Goal: Task Accomplishment & Management: Complete application form

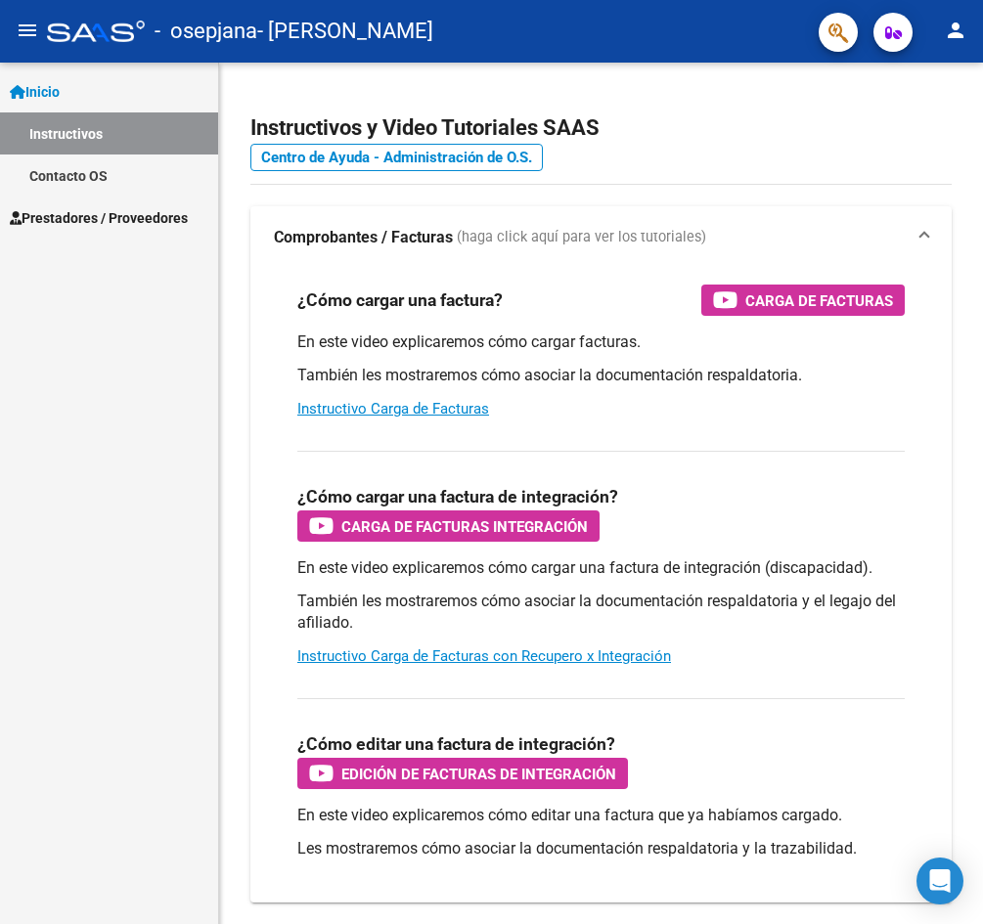
click at [155, 219] on span "Prestadores / Proveedores" at bounding box center [99, 218] width 178 height 22
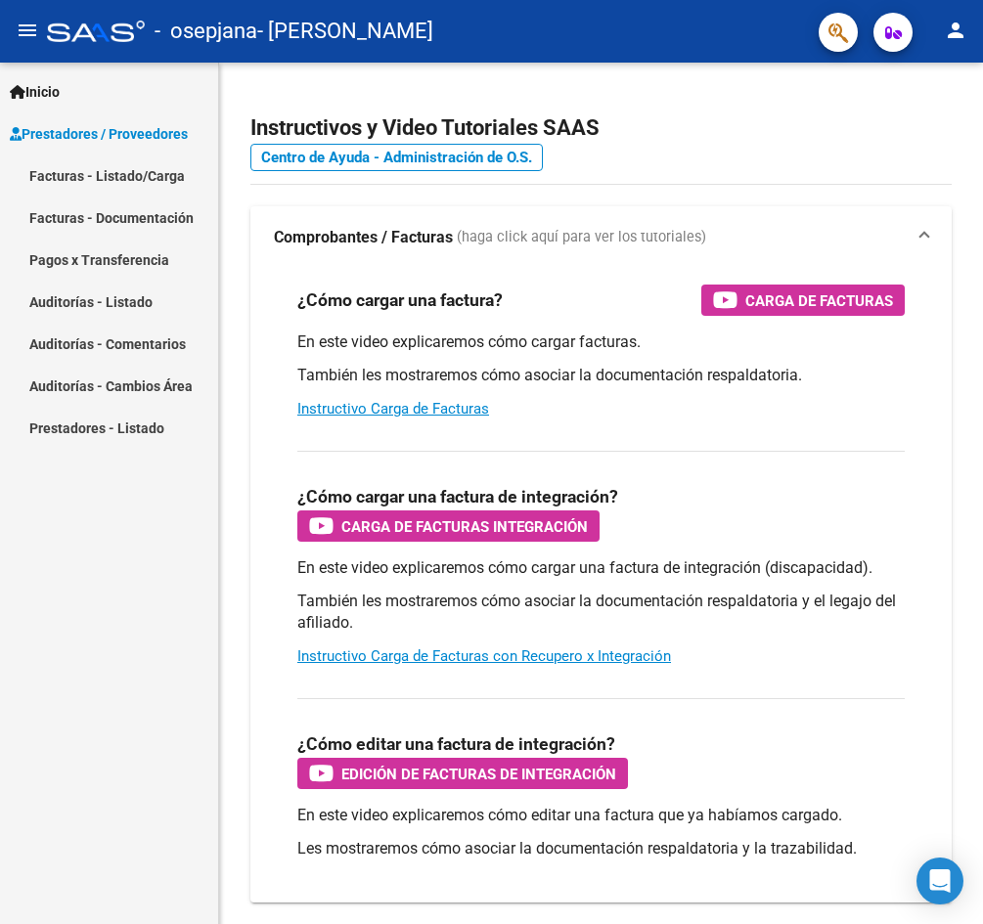
click at [166, 509] on div "Inicio Instructivos Contacto OS Prestadores / Proveedores Facturas - Listado/Ca…" at bounding box center [109, 493] width 218 height 861
click at [119, 90] on link "Inicio" at bounding box center [109, 91] width 218 height 42
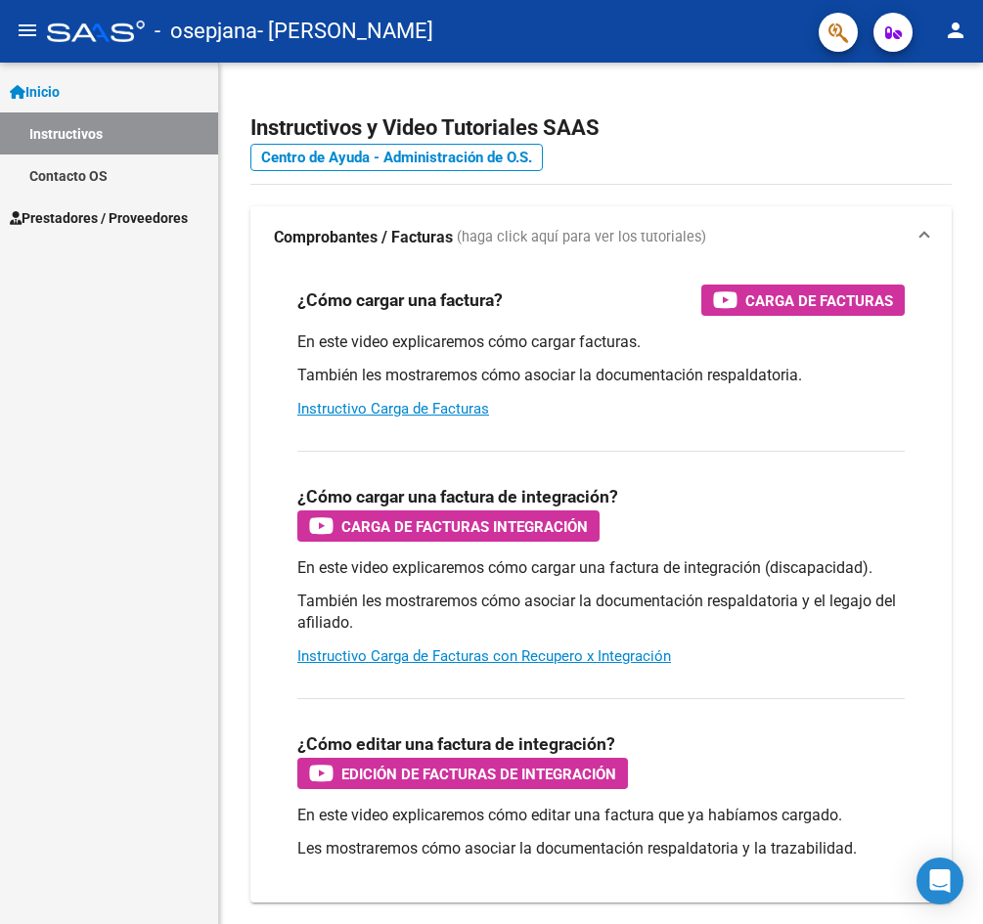
click at [106, 216] on span "Prestadores / Proveedores" at bounding box center [99, 218] width 178 height 22
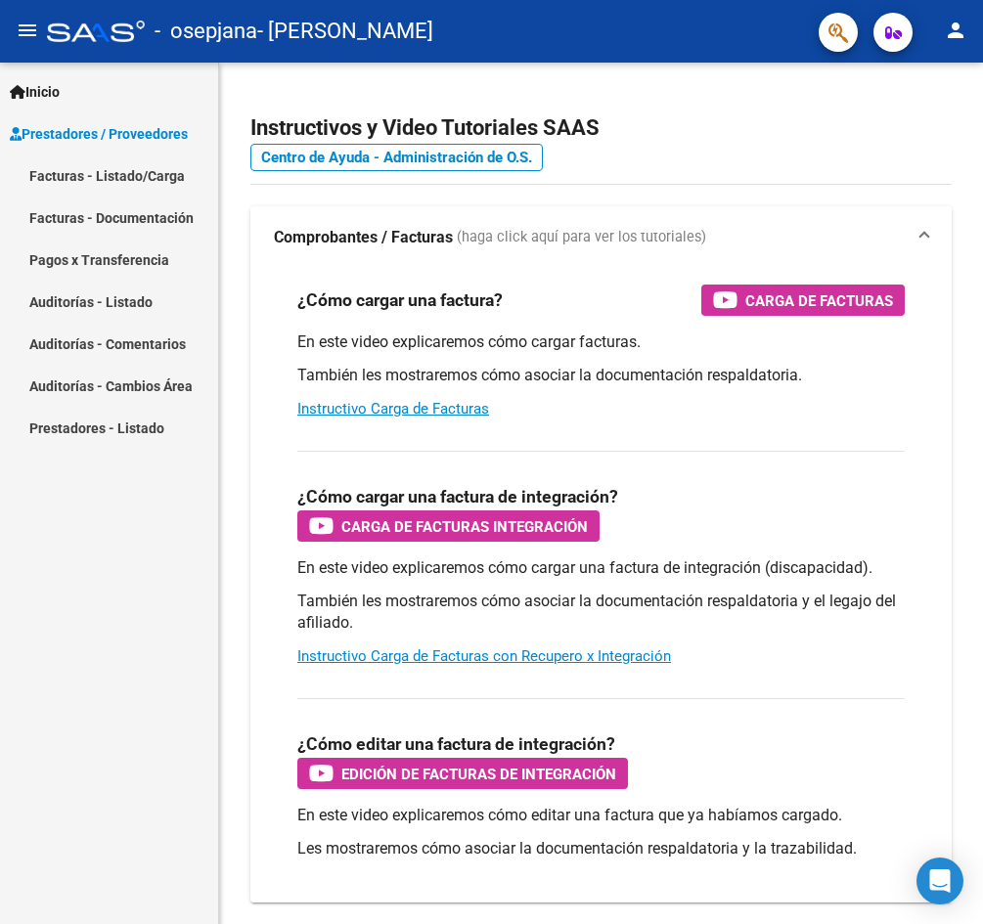
click at [172, 176] on link "Facturas - Listado/Carga" at bounding box center [109, 175] width 218 height 42
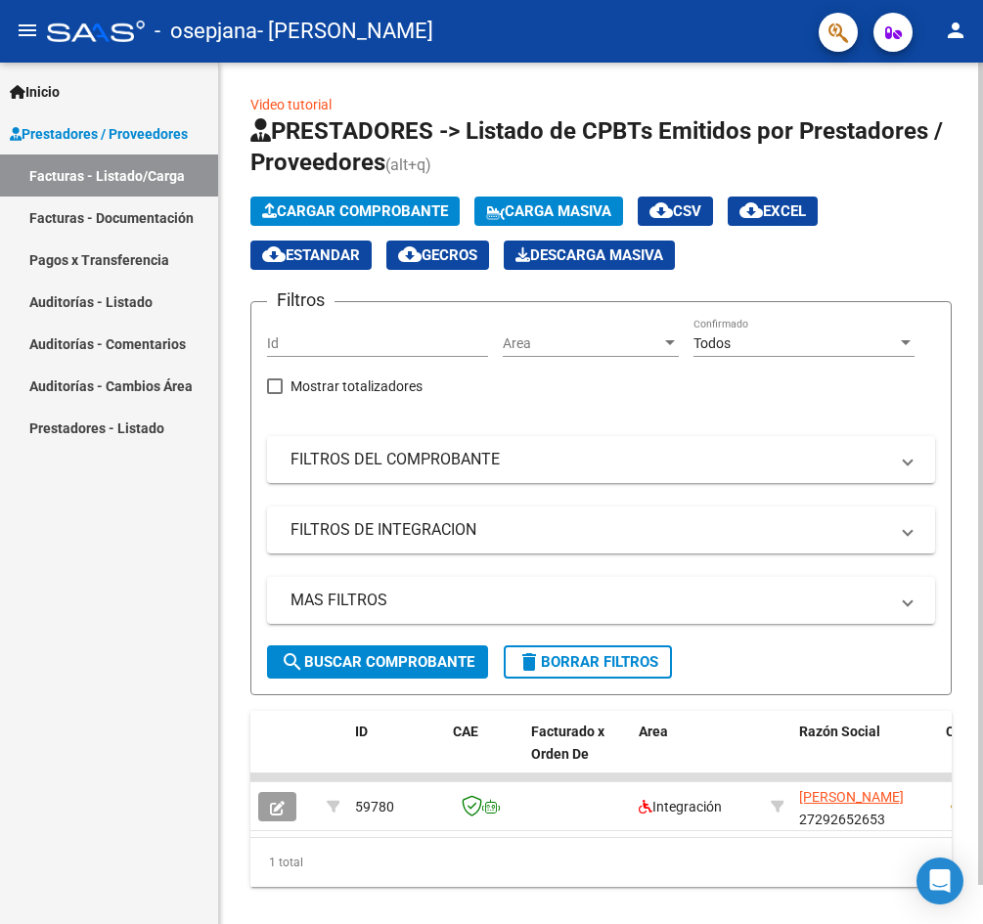
click at [381, 211] on span "Cargar Comprobante" at bounding box center [355, 211] width 186 height 18
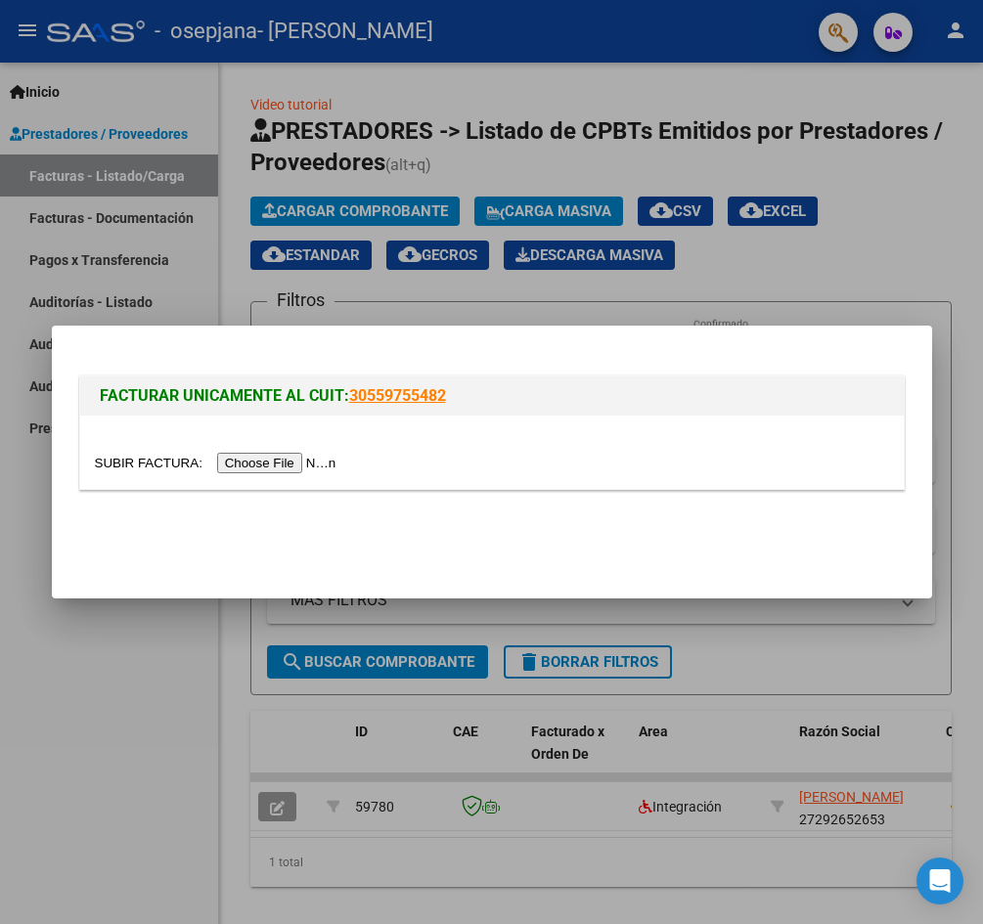
click at [323, 466] on input "file" at bounding box center [218, 463] width 247 height 21
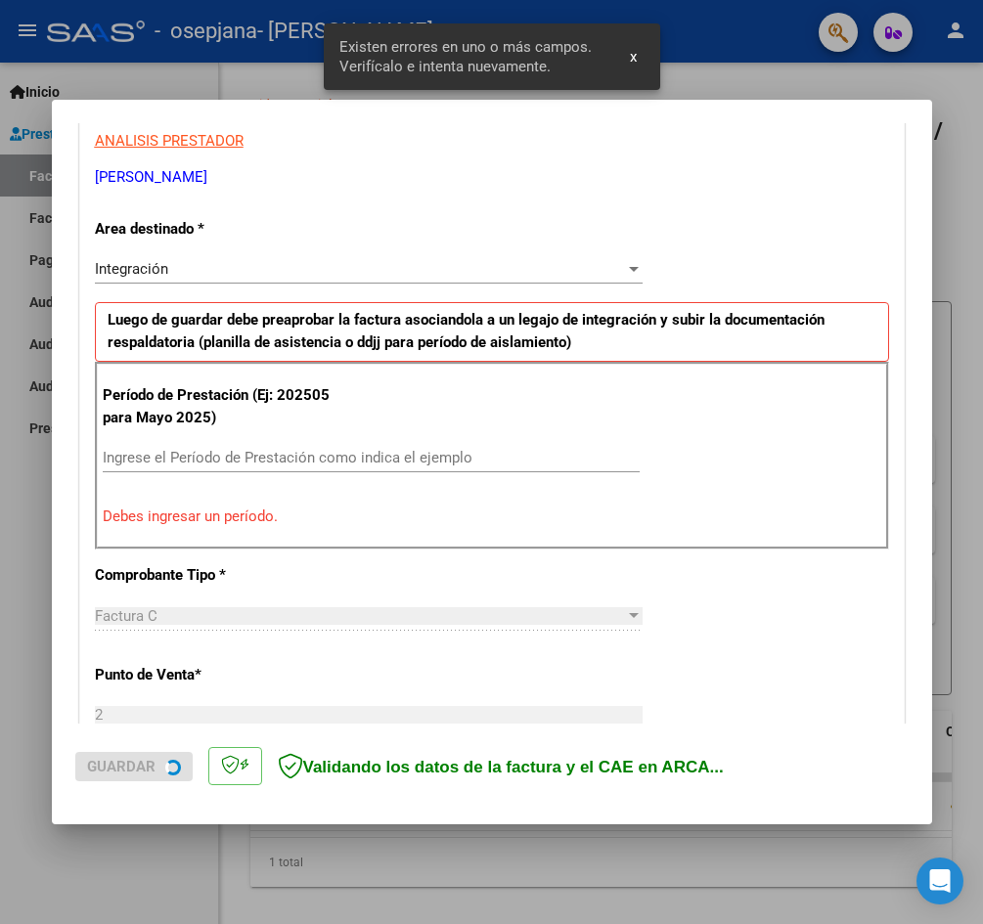
scroll to position [380, 0]
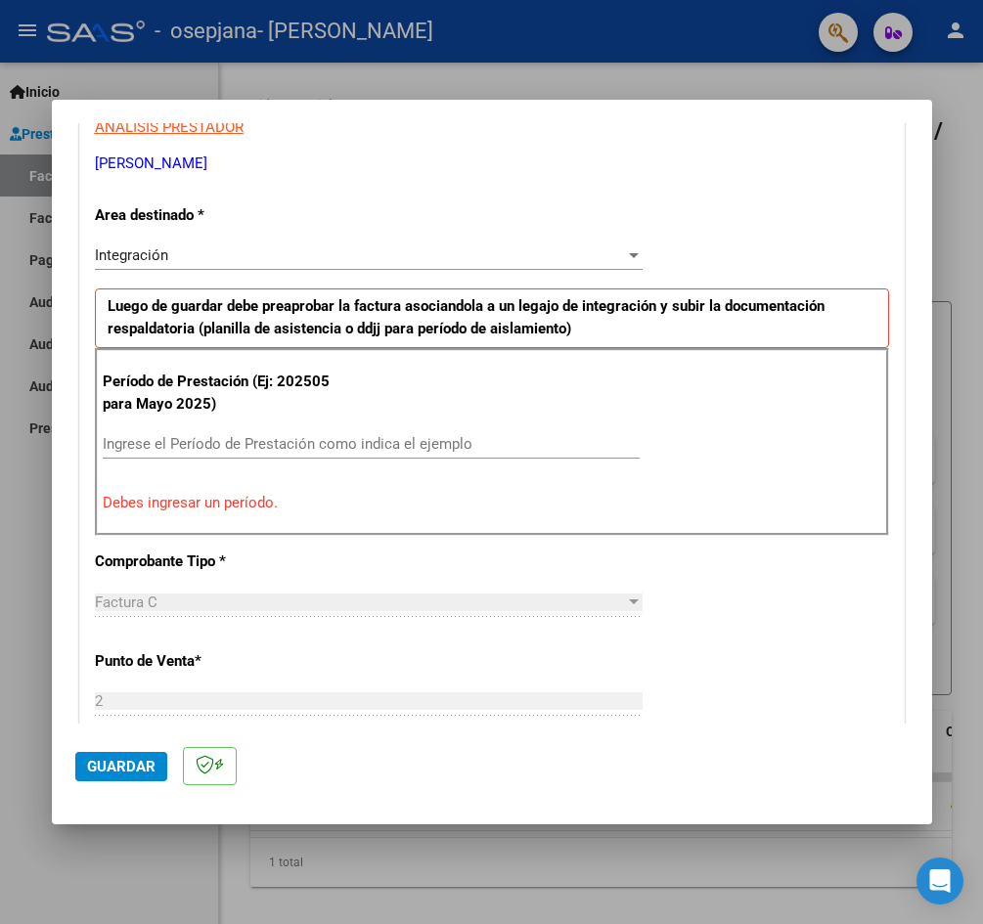
click at [203, 446] on input "Ingrese el Período de Prestación como indica el ejemplo" at bounding box center [371, 444] width 537 height 18
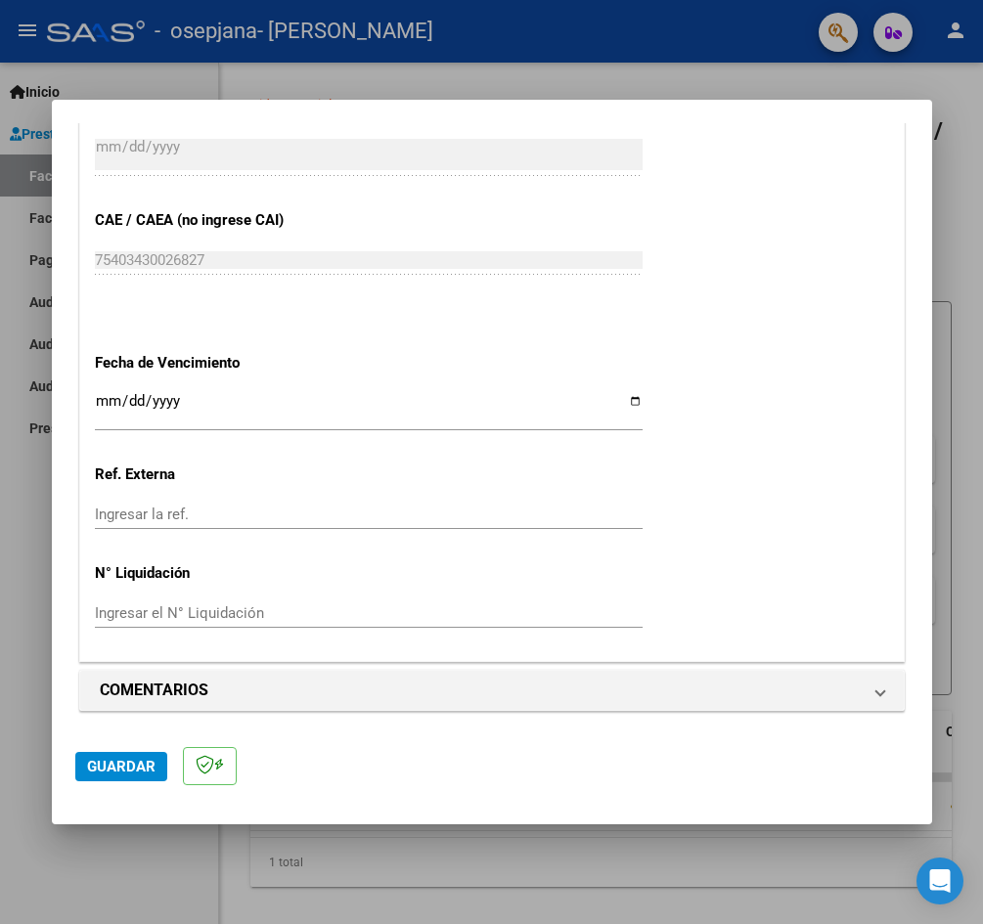
scroll to position [1180, 0]
type input "202509"
click at [619, 406] on input "Ingresar la fecha" at bounding box center [369, 406] width 548 height 31
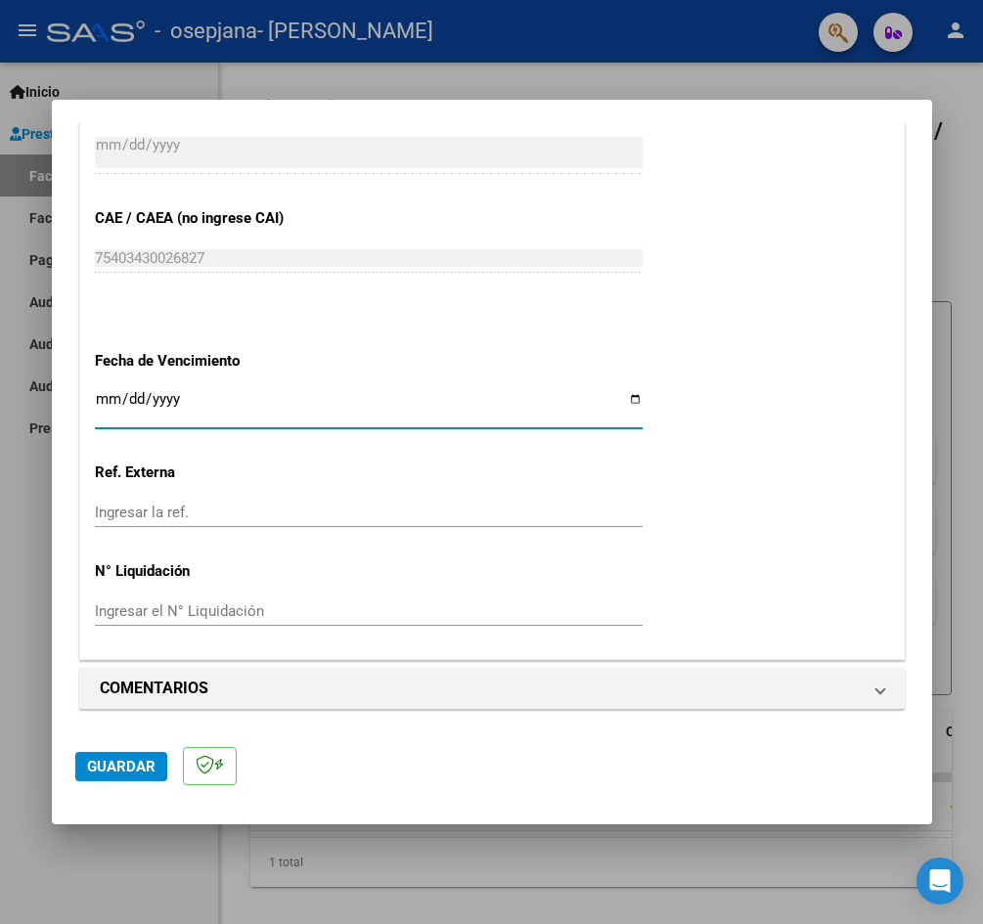
type input "[DATE]"
click at [124, 769] on span "Guardar" at bounding box center [121, 767] width 68 height 18
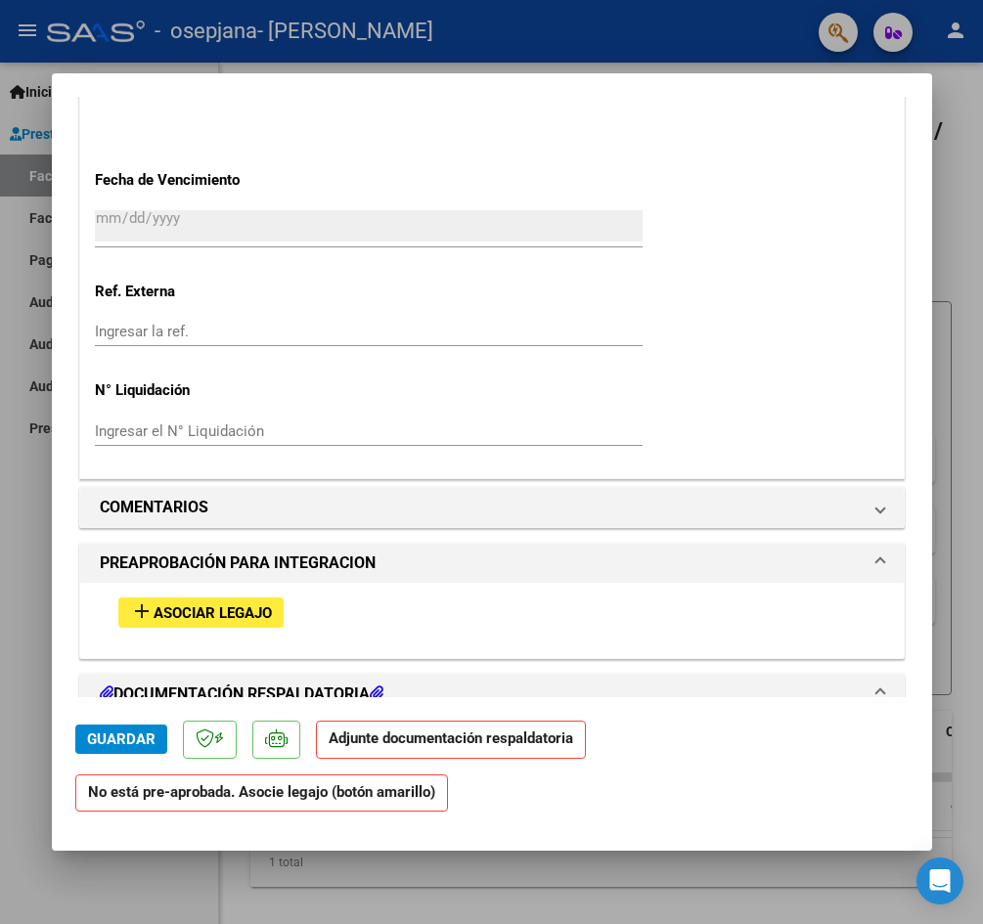
scroll to position [1369, 0]
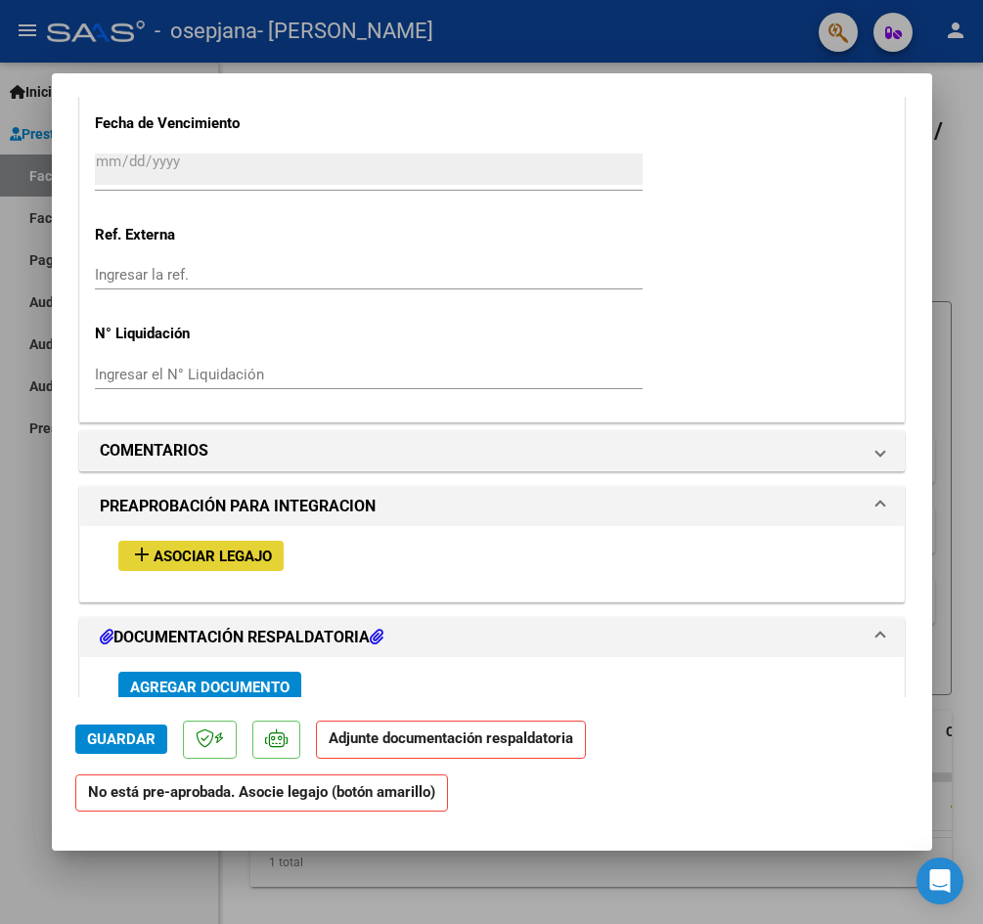
click at [234, 549] on span "Asociar Legajo" at bounding box center [213, 557] width 118 height 18
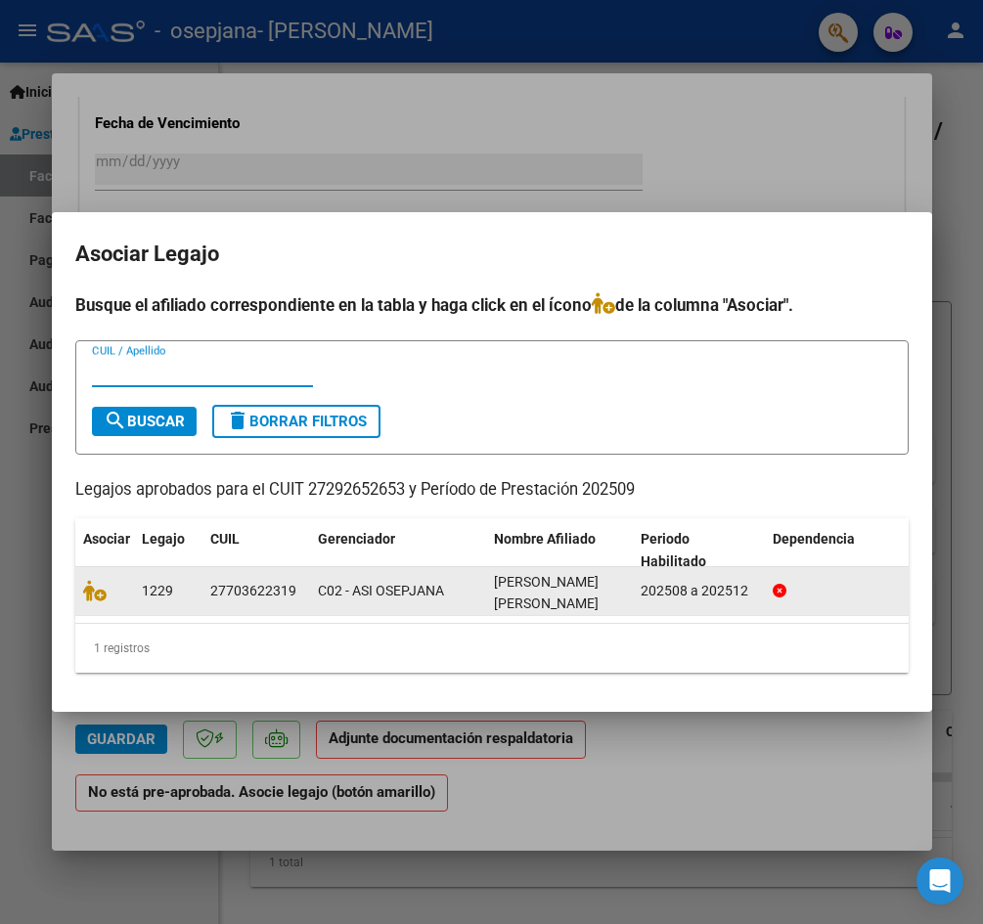
click at [251, 590] on div "27703622319" at bounding box center [253, 591] width 86 height 22
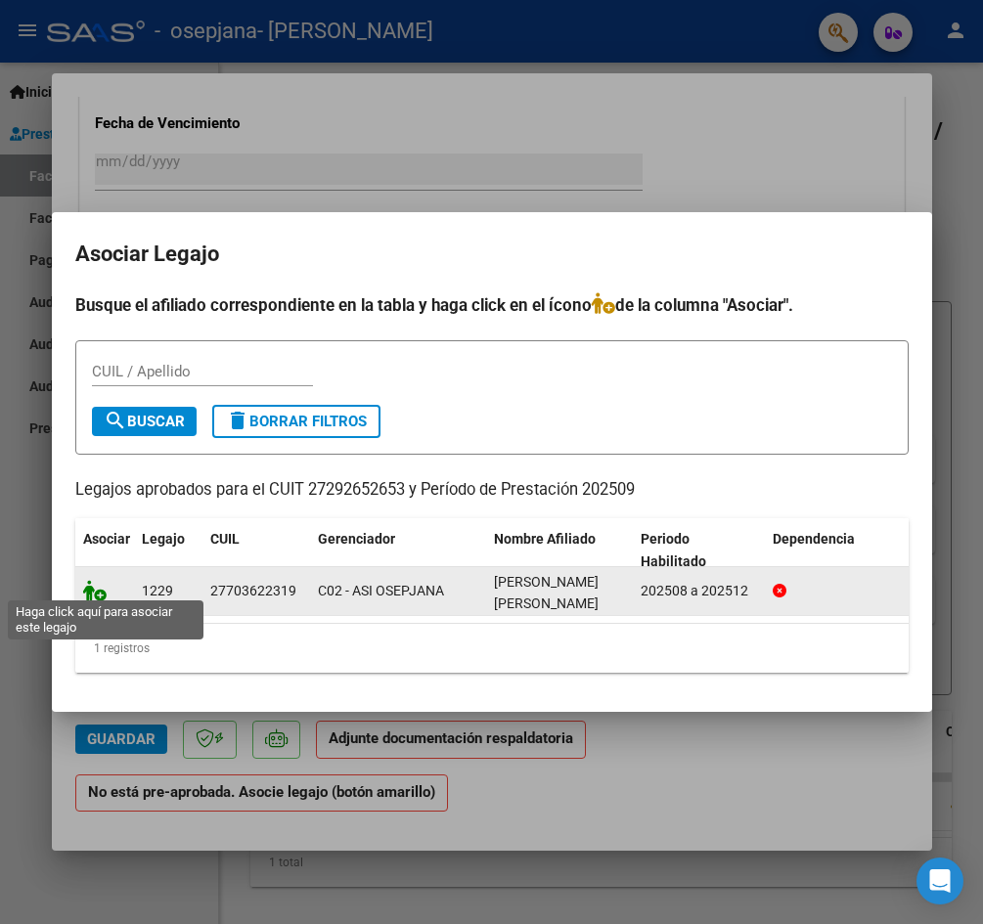
click at [92, 590] on icon at bounding box center [94, 591] width 23 height 22
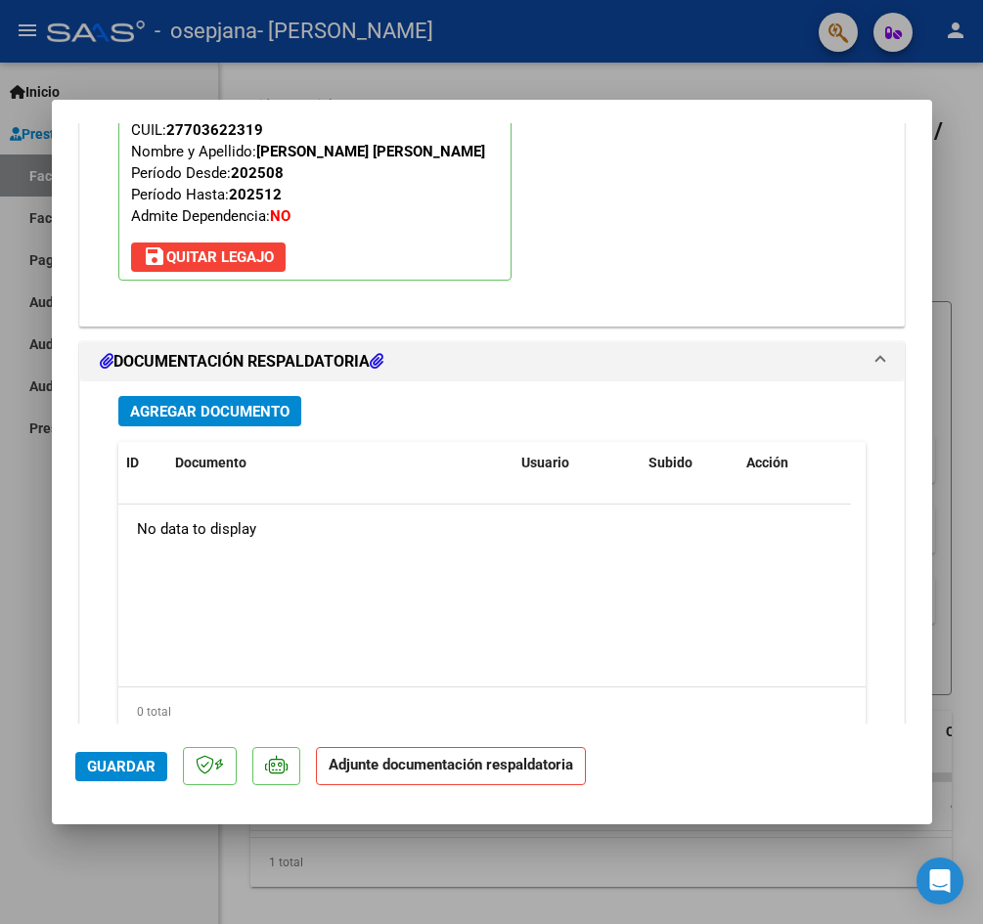
scroll to position [1909, 0]
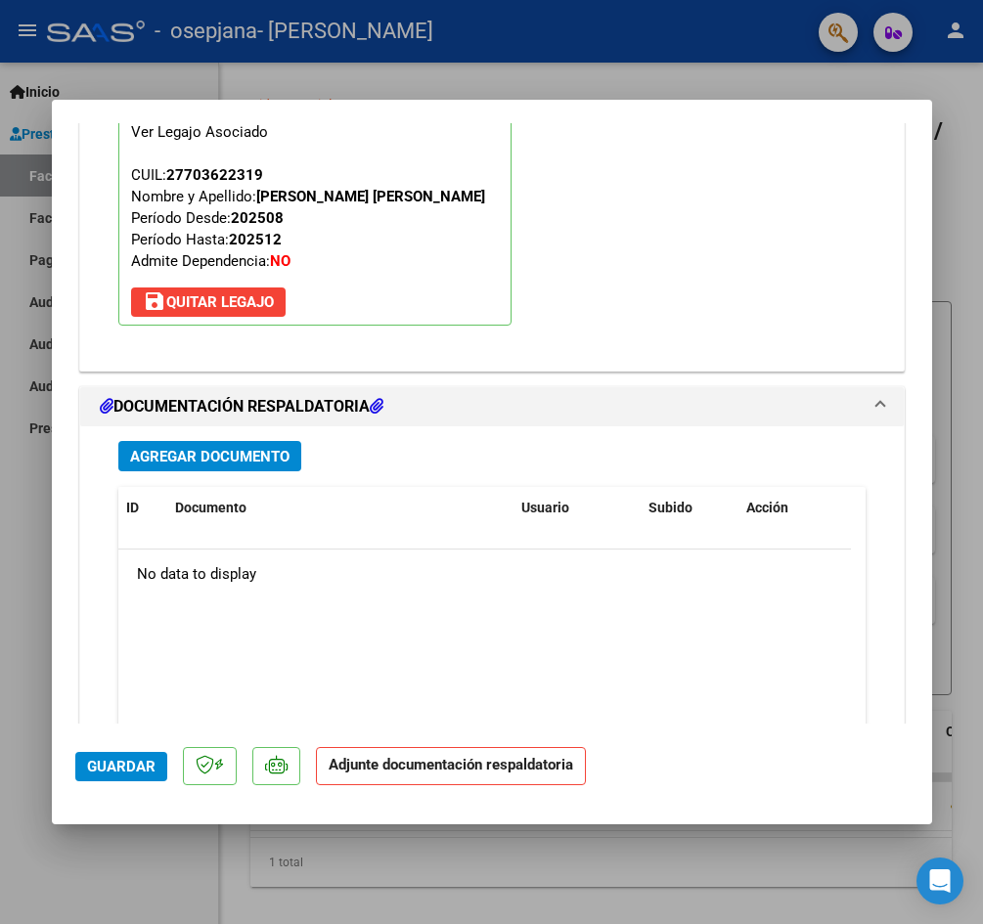
click at [263, 455] on span "Agregar Documento" at bounding box center [209, 457] width 159 height 18
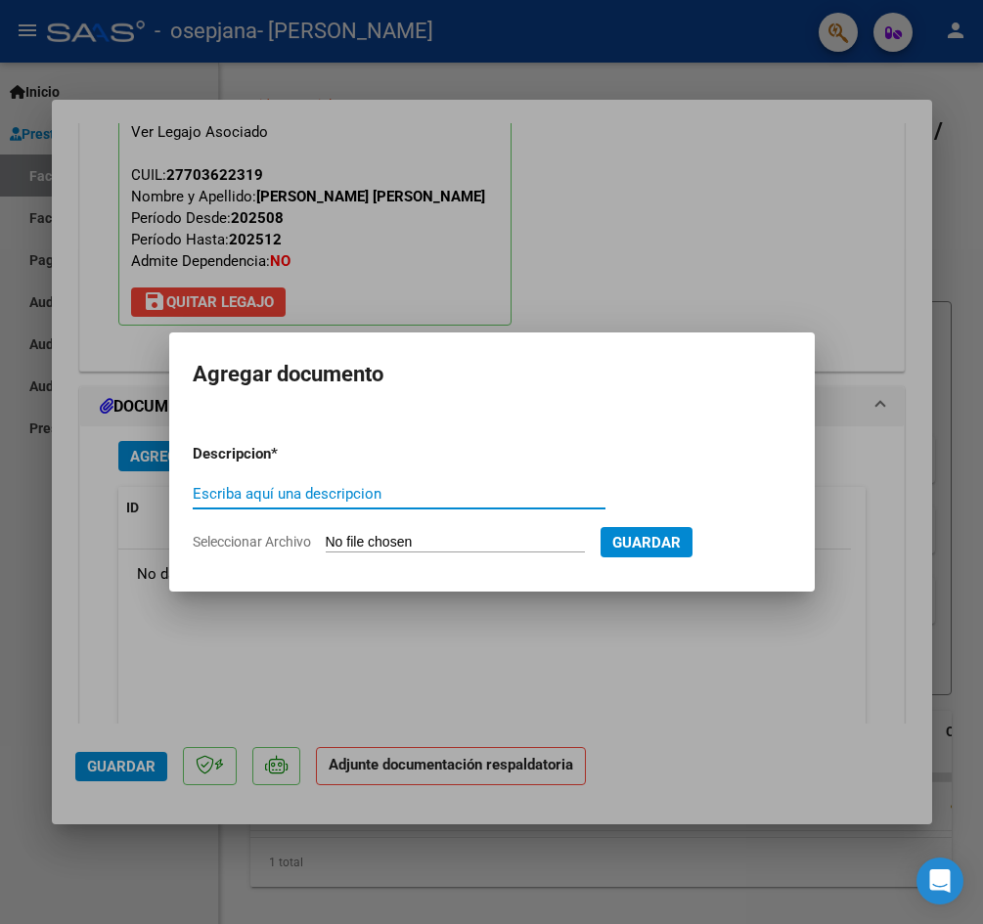
click at [361, 499] on input "Escriba aquí una descripcion" at bounding box center [399, 494] width 413 height 18
type input "PLANILLA DE ASISTENCIA [PERSON_NAME] SEPTIEMBRE"
click at [497, 537] on input "Seleccionar Archivo" at bounding box center [455, 543] width 259 height 19
type input "C:\fakepath\planilla de asistencia [PERSON_NAME] septiembre .pdf"
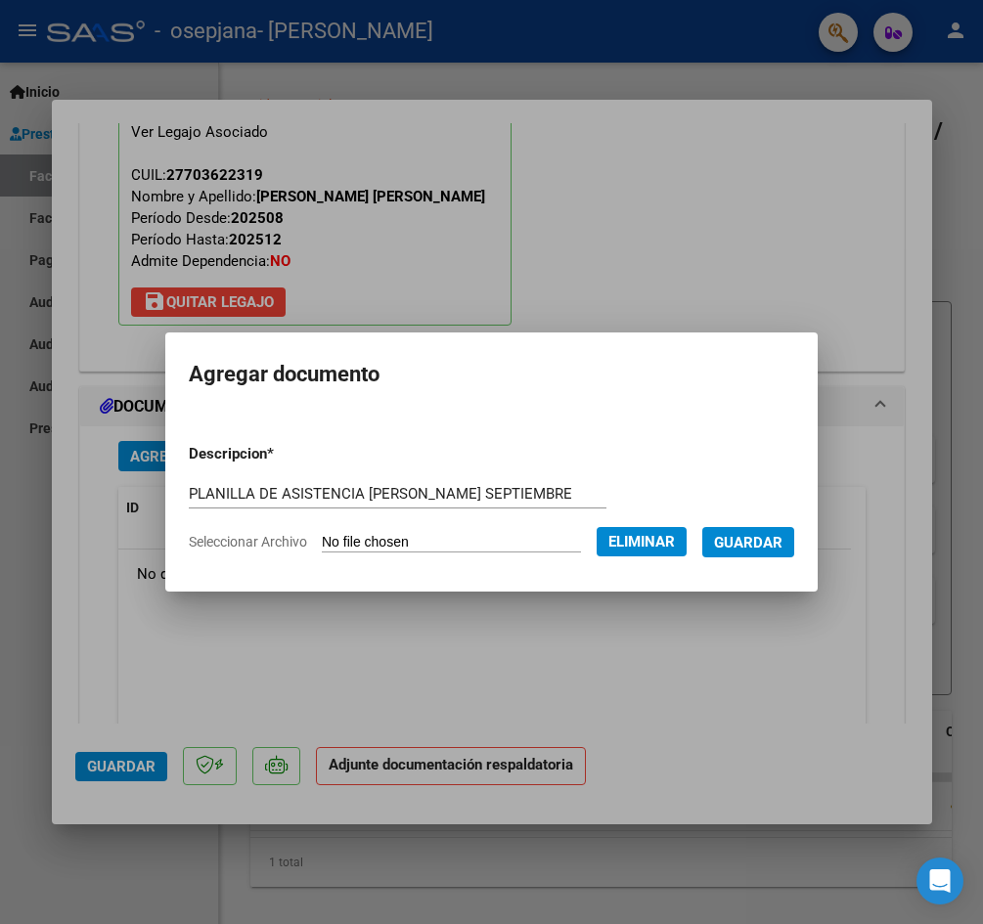
click at [770, 538] on span "Guardar" at bounding box center [748, 543] width 68 height 18
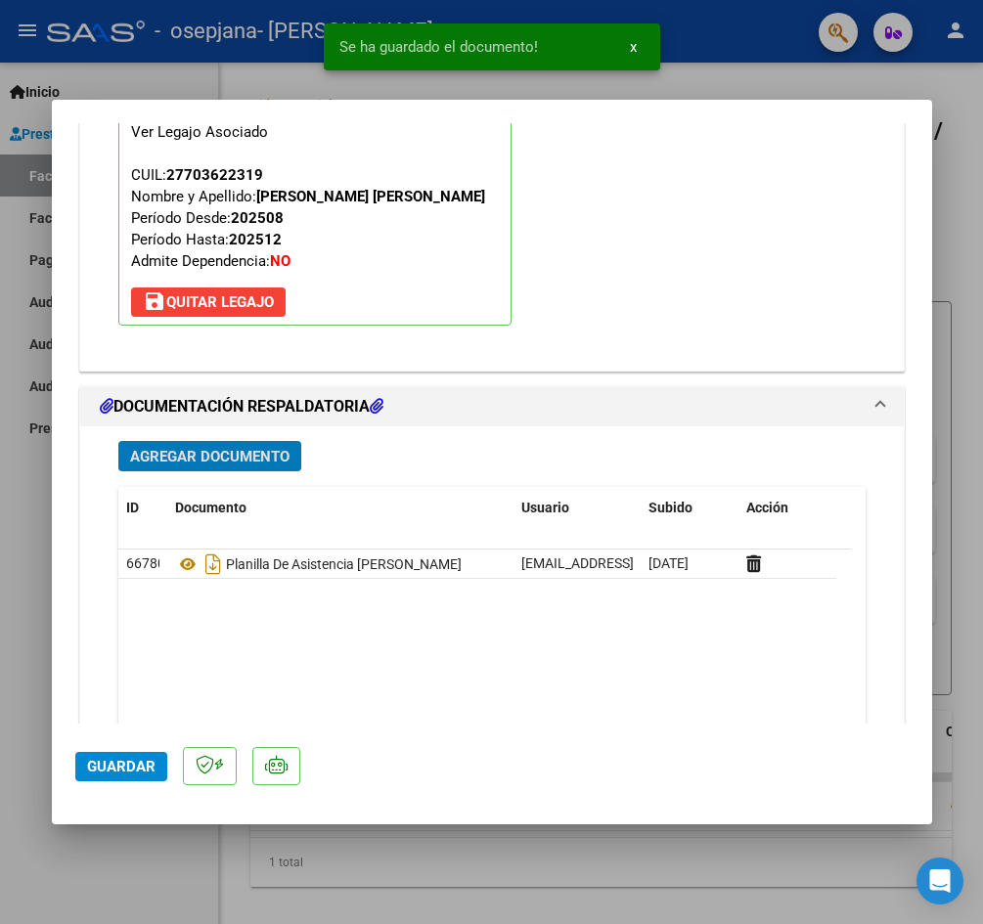
click at [114, 766] on span "Guardar" at bounding box center [121, 767] width 68 height 18
